Goal: Book appointment/travel/reservation

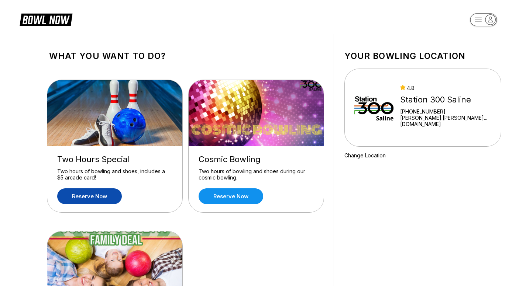
click at [93, 197] on link "Reserve now" at bounding box center [89, 196] width 65 height 16
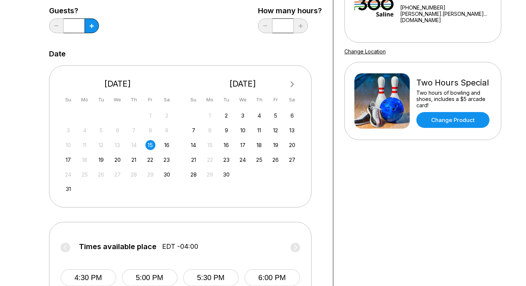
scroll to position [104, 0]
click at [92, 31] on button at bounding box center [91, 26] width 14 height 15
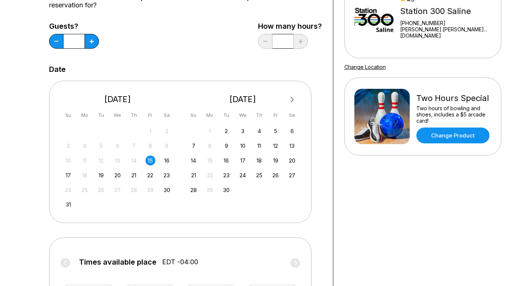
scroll to position [88, 0]
click at [94, 39] on button at bounding box center [91, 41] width 14 height 15
type input "*"
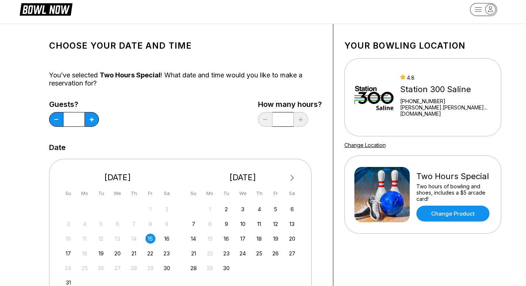
scroll to position [0, 0]
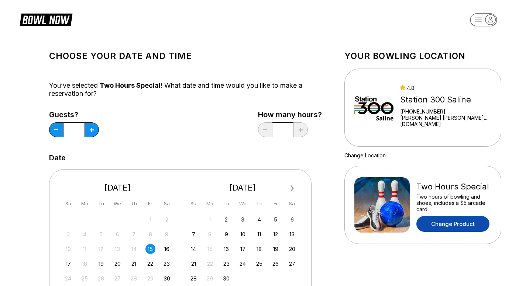
click at [439, 223] on link "Change Product" at bounding box center [452, 224] width 73 height 16
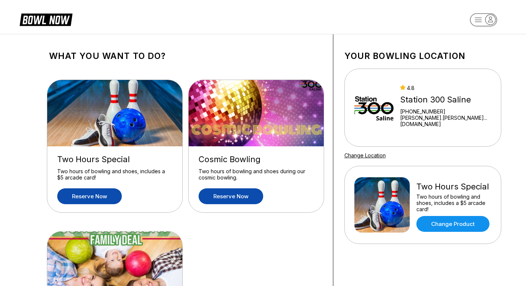
click at [241, 195] on link "Reserve now" at bounding box center [230, 196] width 65 height 16
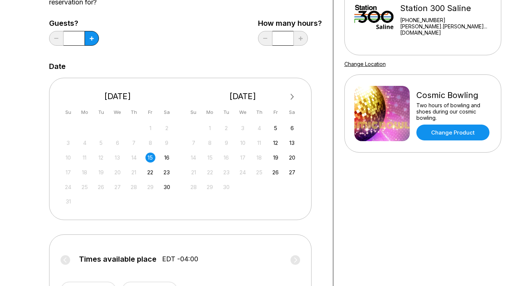
scroll to position [91, 2]
click at [90, 39] on icon at bounding box center [92, 39] width 4 height 4
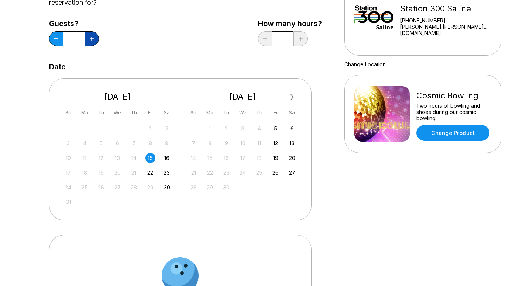
click at [90, 39] on icon at bounding box center [92, 39] width 4 height 4
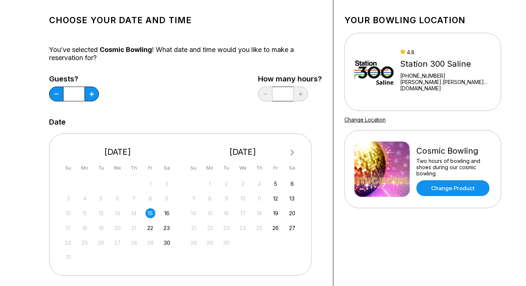
scroll to position [35, 2]
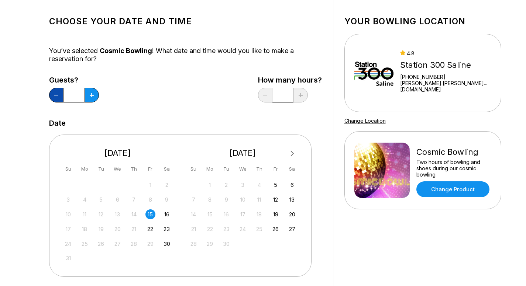
click at [54, 95] on icon at bounding box center [56, 95] width 4 height 1
type input "*"
